Goal: Find specific page/section: Find specific page/section

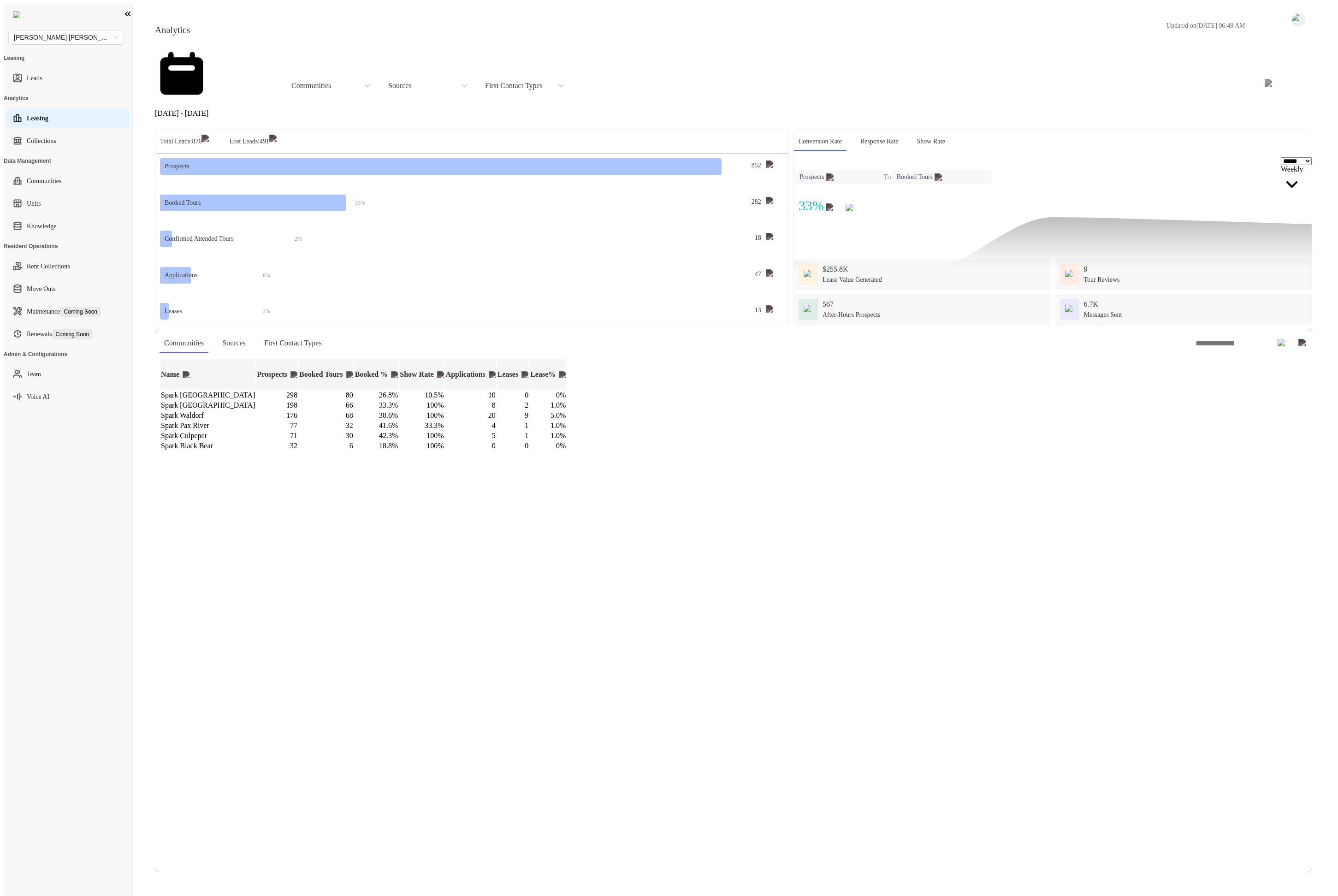
select select "******"
click at [49, 388] on link "Voice AI" at bounding box center [38, 397] width 23 height 18
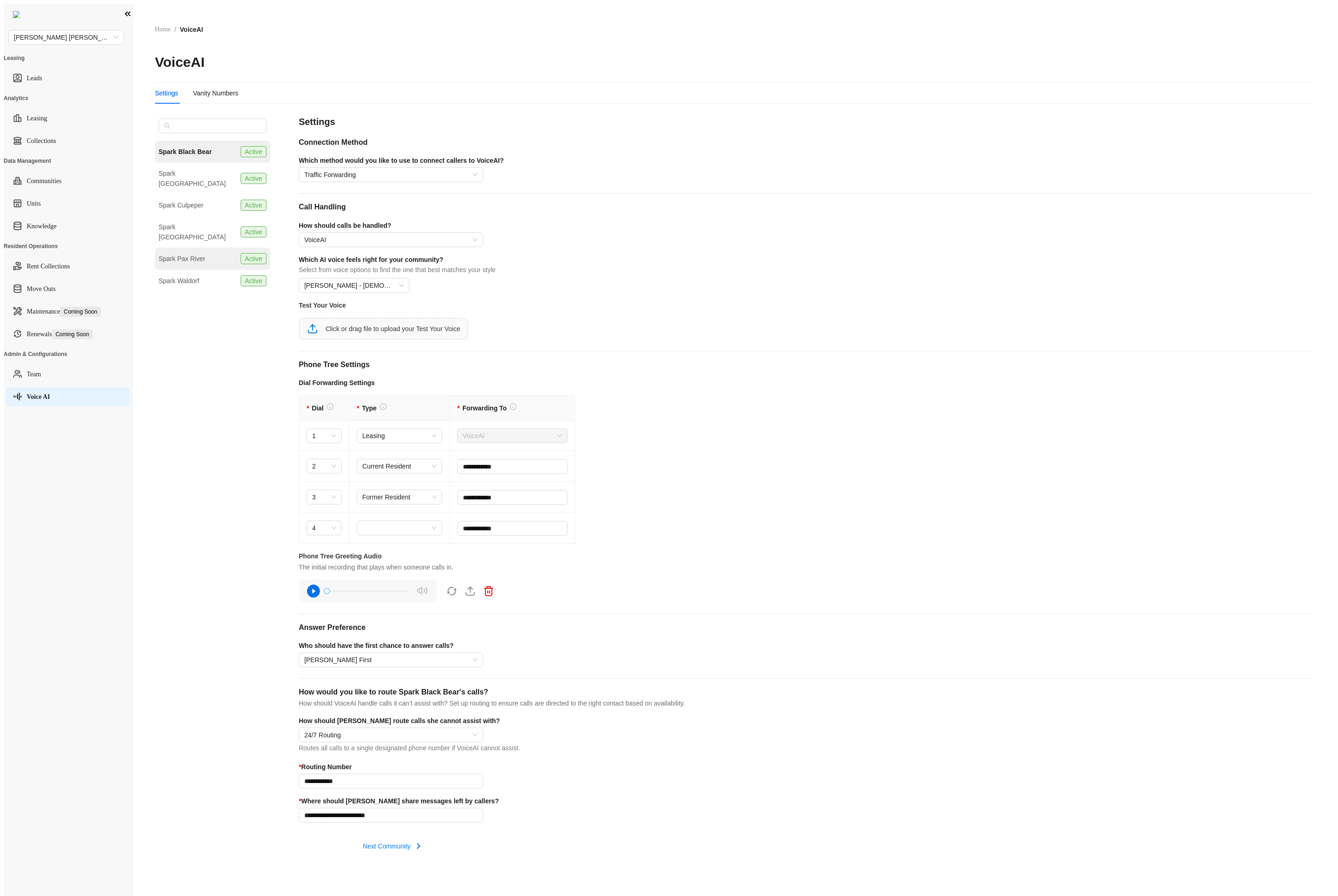
click at [174, 254] on div "Spark Pax River" at bounding box center [182, 258] width 47 height 10
click at [210, 88] on div "Vanity Numbers" at bounding box center [216, 93] width 46 height 10
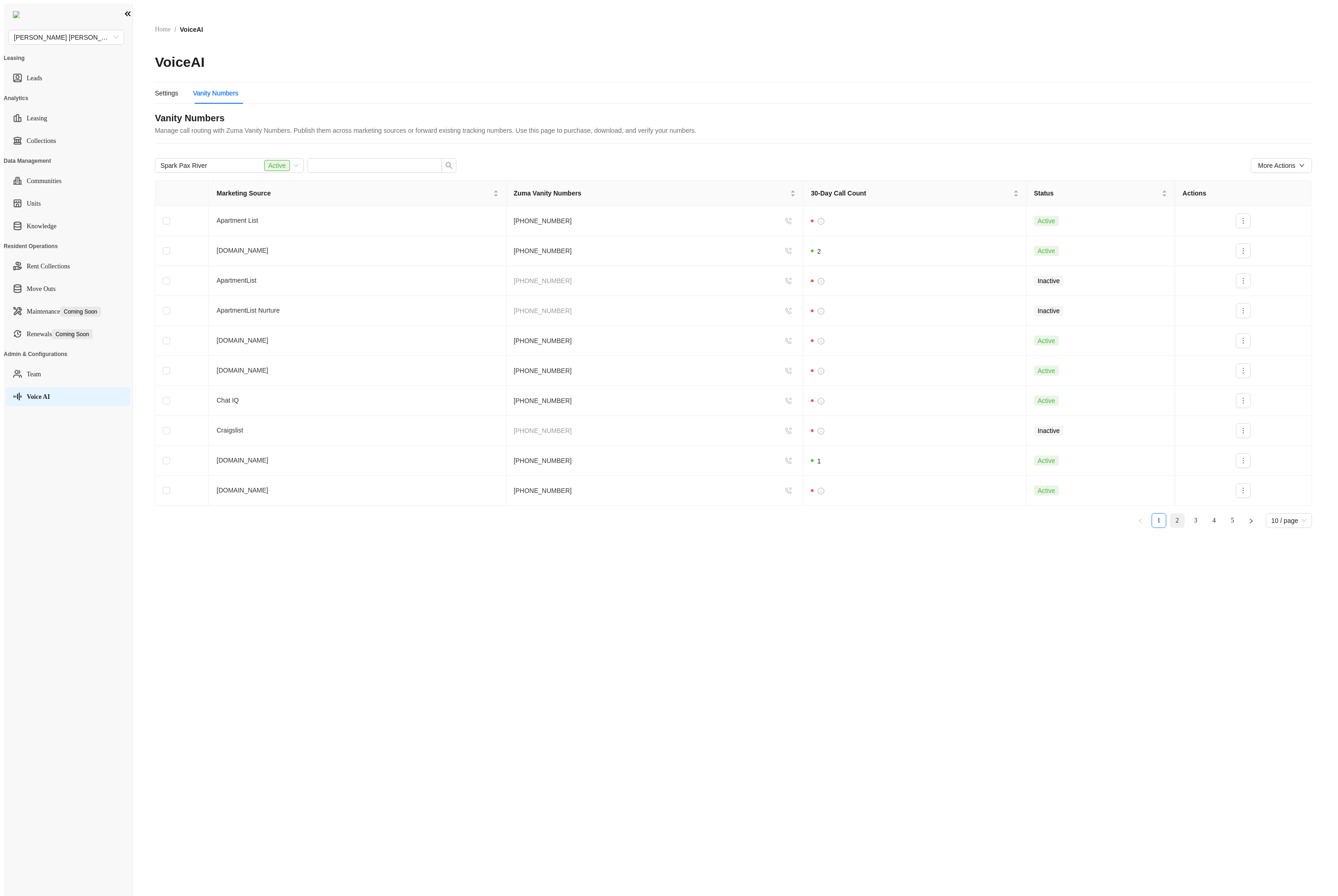
click at [1180, 514] on link "2" at bounding box center [1177, 520] width 14 height 14
click at [1189, 514] on ul "1 2 3 4 5 10 / page" at bounding box center [734, 521] width 1158 height 15
click at [288, 188] on span "Marketing Source" at bounding box center [354, 193] width 275 height 10
click at [1196, 514] on link "3" at bounding box center [1196, 520] width 14 height 14
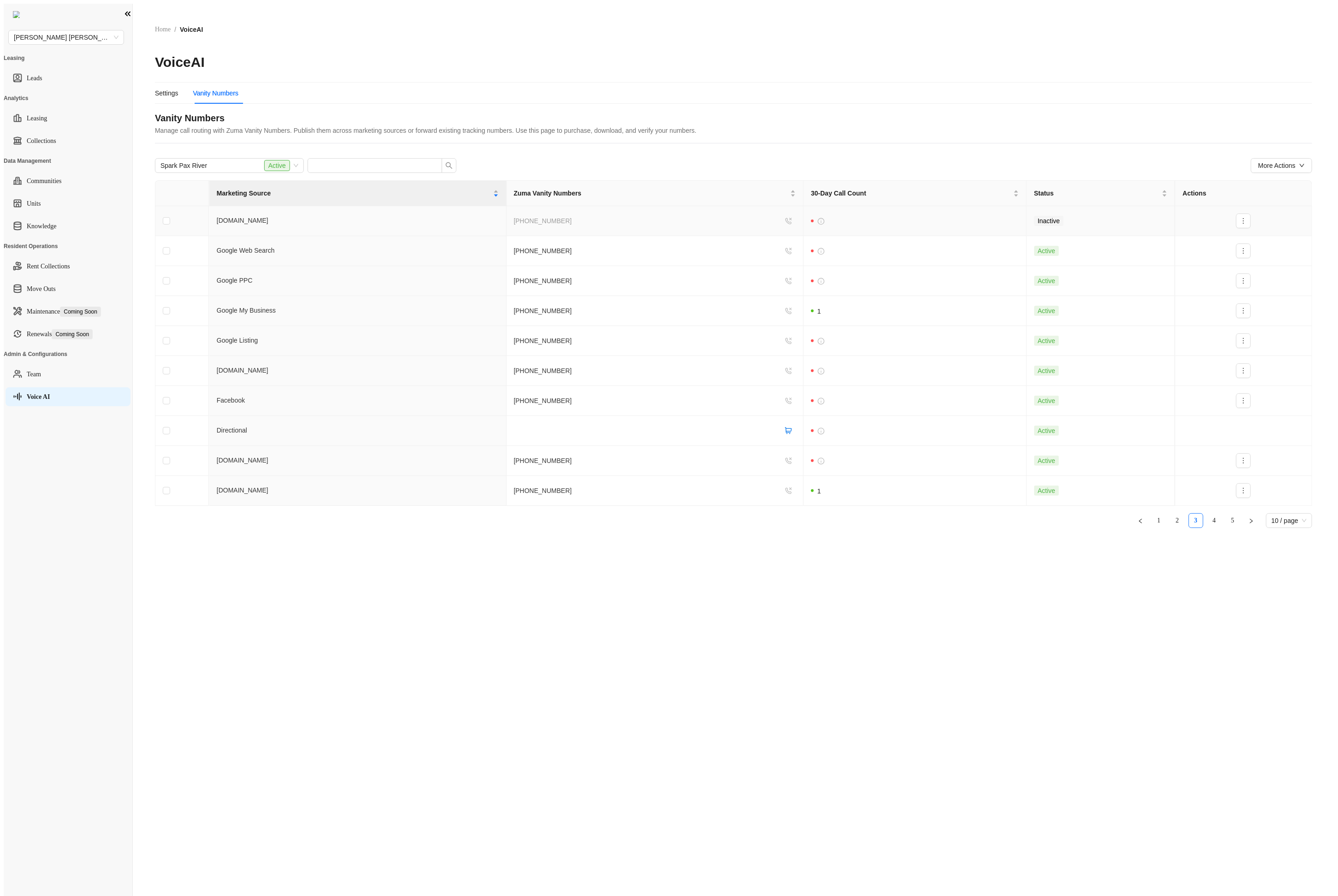
click at [263, 206] on td "[DOMAIN_NAME]" at bounding box center [358, 221] width 298 height 30
click at [288, 188] on span "Marketing Source" at bounding box center [354, 193] width 275 height 10
click at [1160, 514] on link "1" at bounding box center [1159, 520] width 14 height 14
click at [269, 188] on div "Marketing Source" at bounding box center [357, 193] width 282 height 10
click at [267, 188] on span "Marketing Source" at bounding box center [354, 193] width 275 height 10
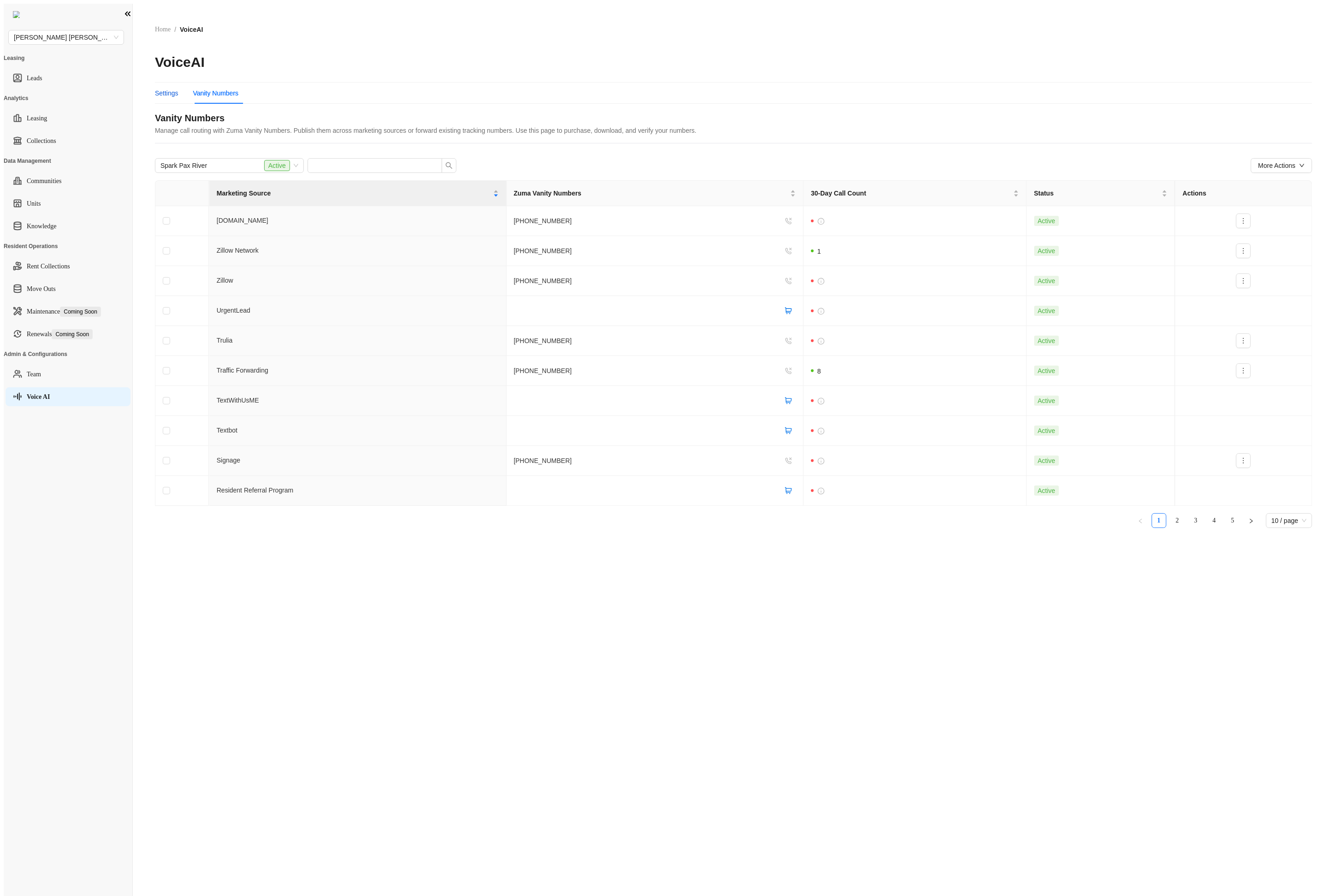
drag, startPoint x: 164, startPoint y: 81, endPoint x: 208, endPoint y: 82, distance: 44.0
click at [164, 88] on div "Settings" at bounding box center [167, 93] width 24 height 10
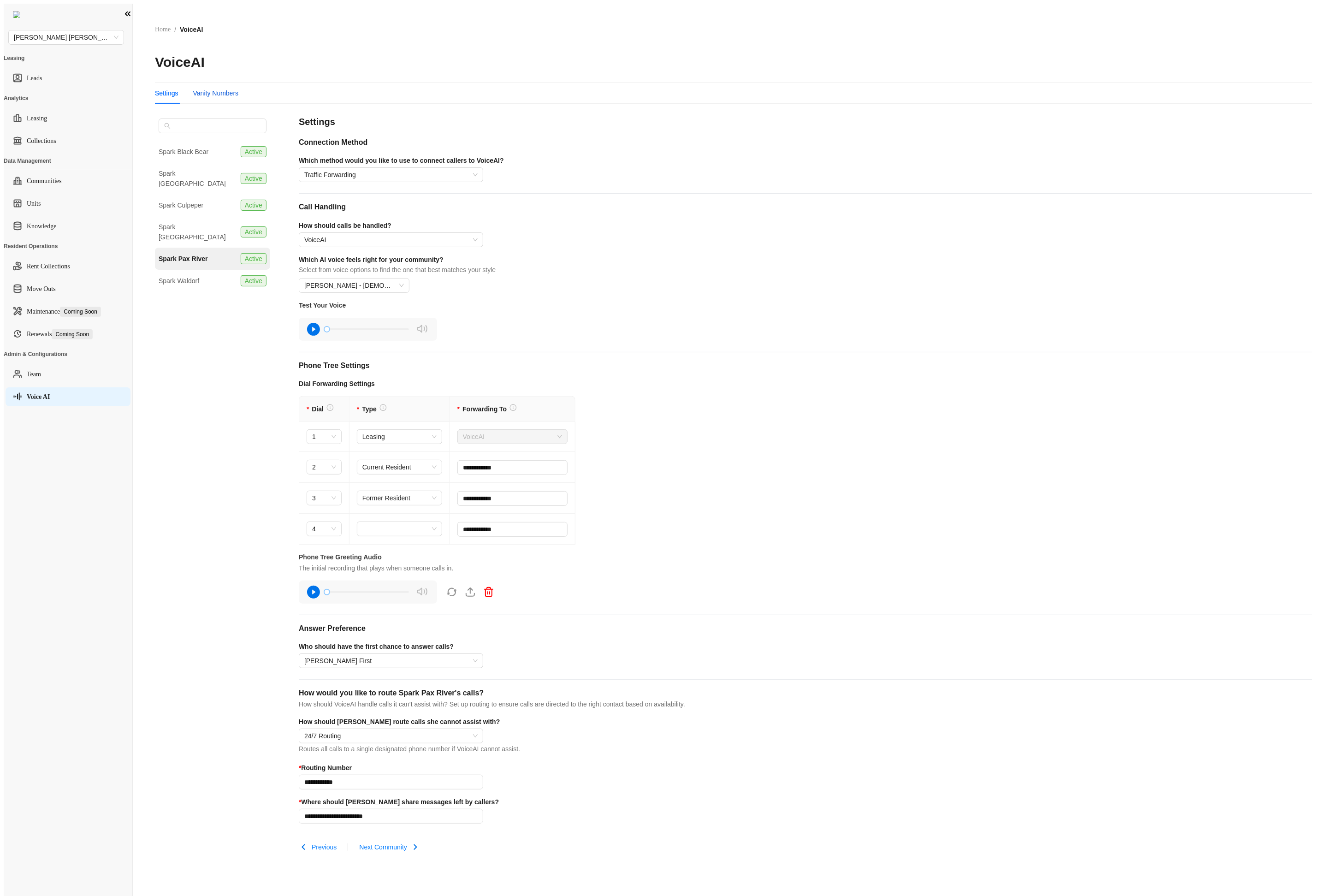
drag, startPoint x: 223, startPoint y: 74, endPoint x: 258, endPoint y: 88, distance: 37.7
click at [222, 88] on div "Vanity Numbers" at bounding box center [216, 93] width 46 height 10
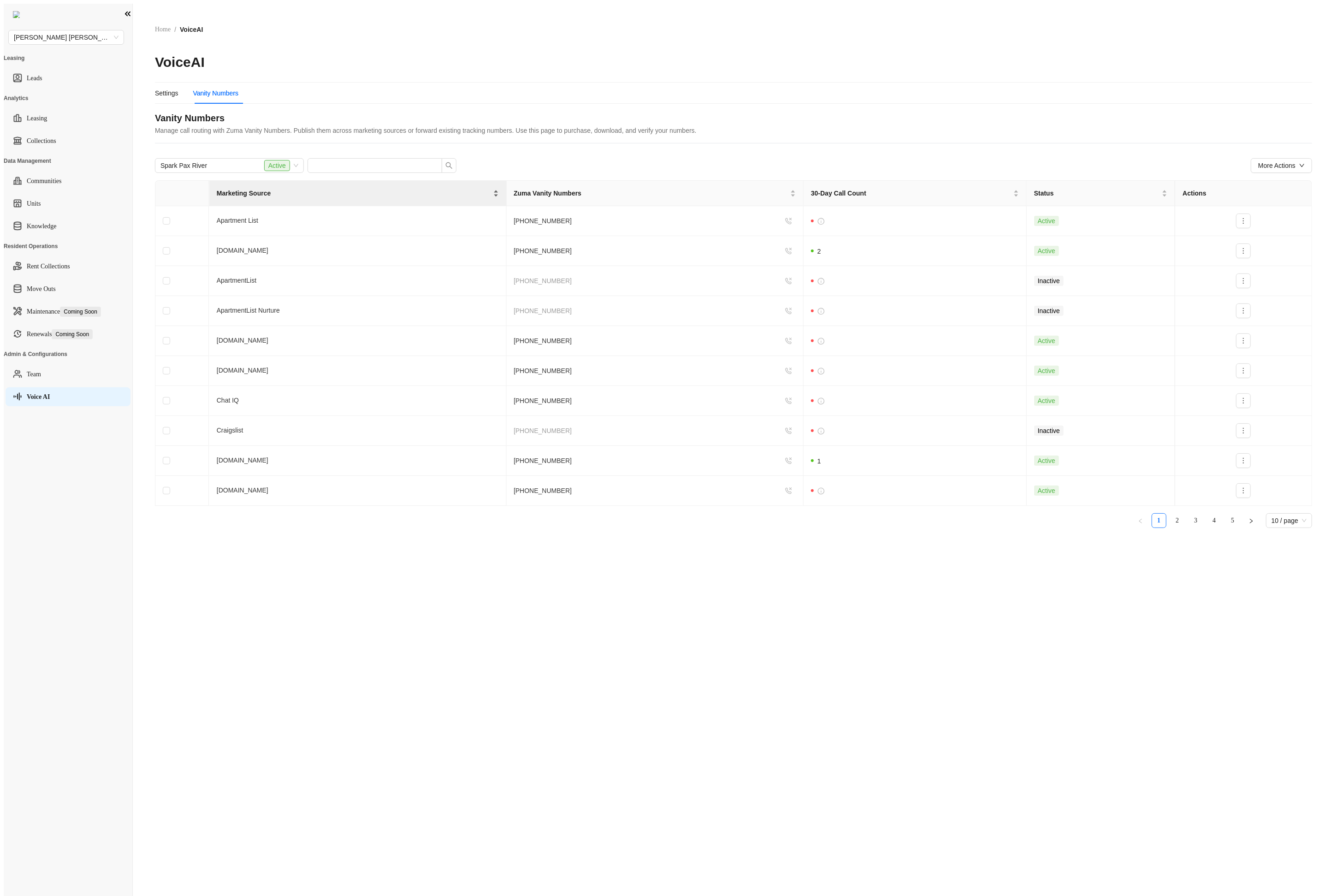
click at [232, 188] on span "Marketing Source" at bounding box center [354, 193] width 275 height 10
drag, startPoint x: 573, startPoint y: 358, endPoint x: 481, endPoint y: 356, distance: 92.0
click at [481, 356] on tr "Traffic Forwarding [PHONE_NUMBER] Active" at bounding box center [733, 370] width 1157 height 30
copy tr "[PHONE_NUMBER]"
